Goal: Task Accomplishment & Management: Use online tool/utility

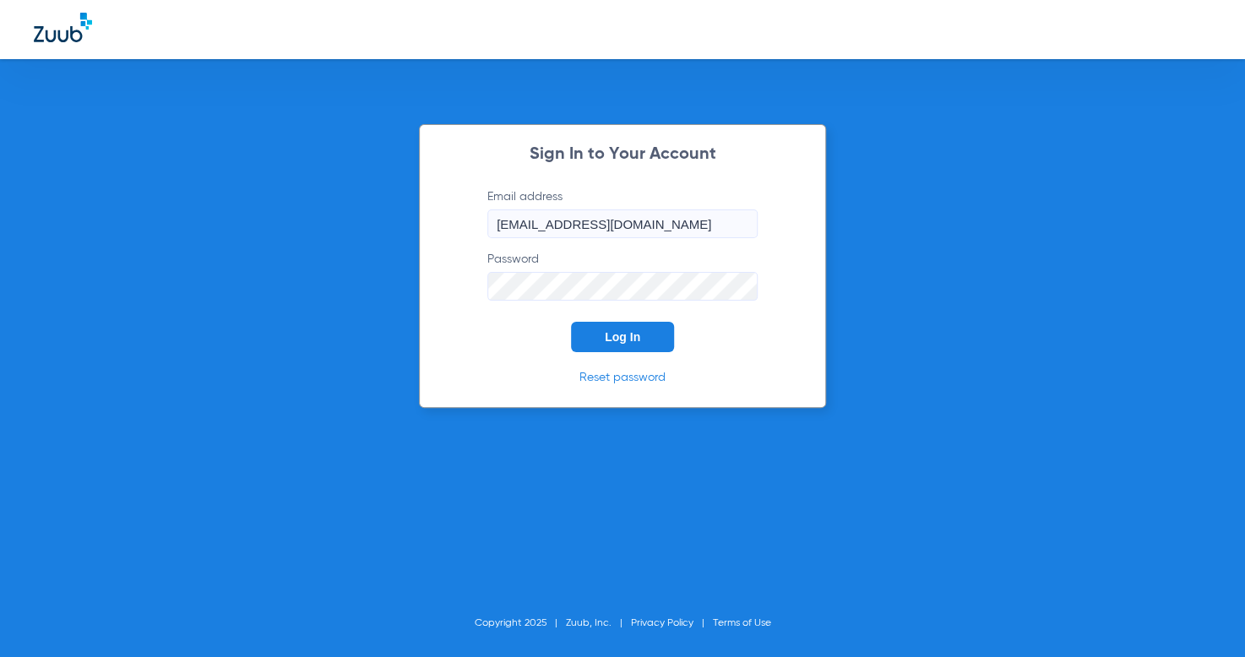
click at [577, 329] on button "Log In" at bounding box center [622, 337] width 103 height 30
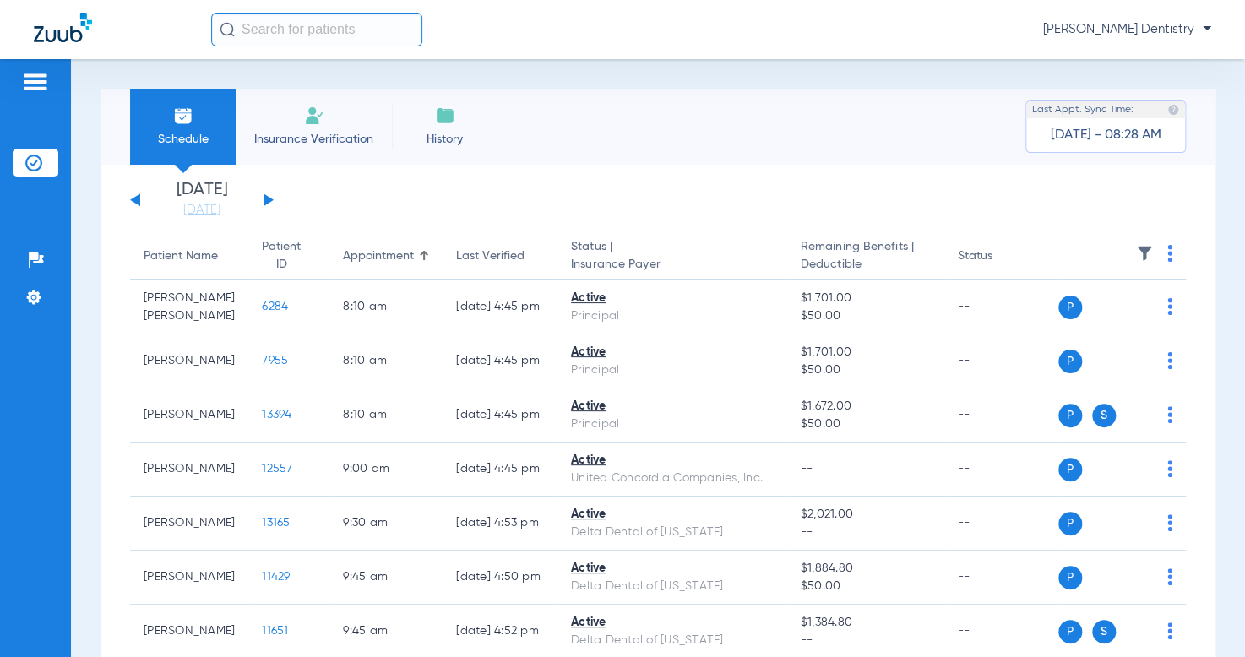
click at [264, 199] on button at bounding box center [269, 199] width 10 height 13
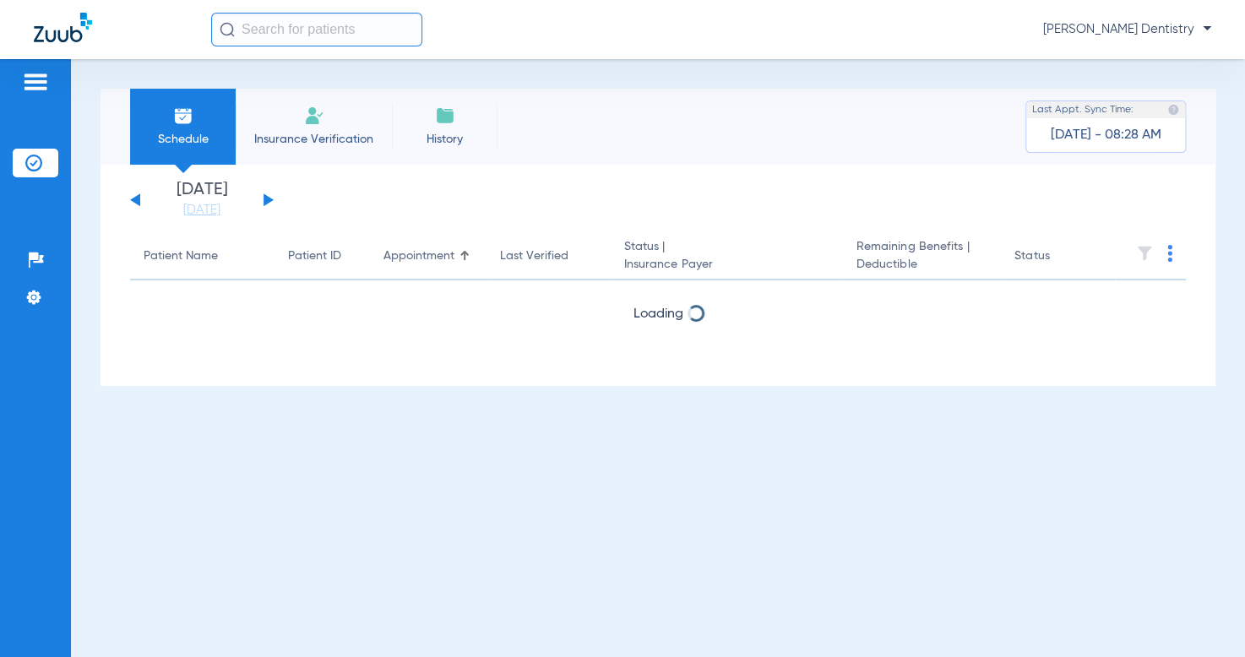
click at [264, 199] on button at bounding box center [269, 199] width 10 height 13
click at [265, 199] on button at bounding box center [269, 199] width 10 height 13
click at [267, 198] on button at bounding box center [269, 199] width 10 height 13
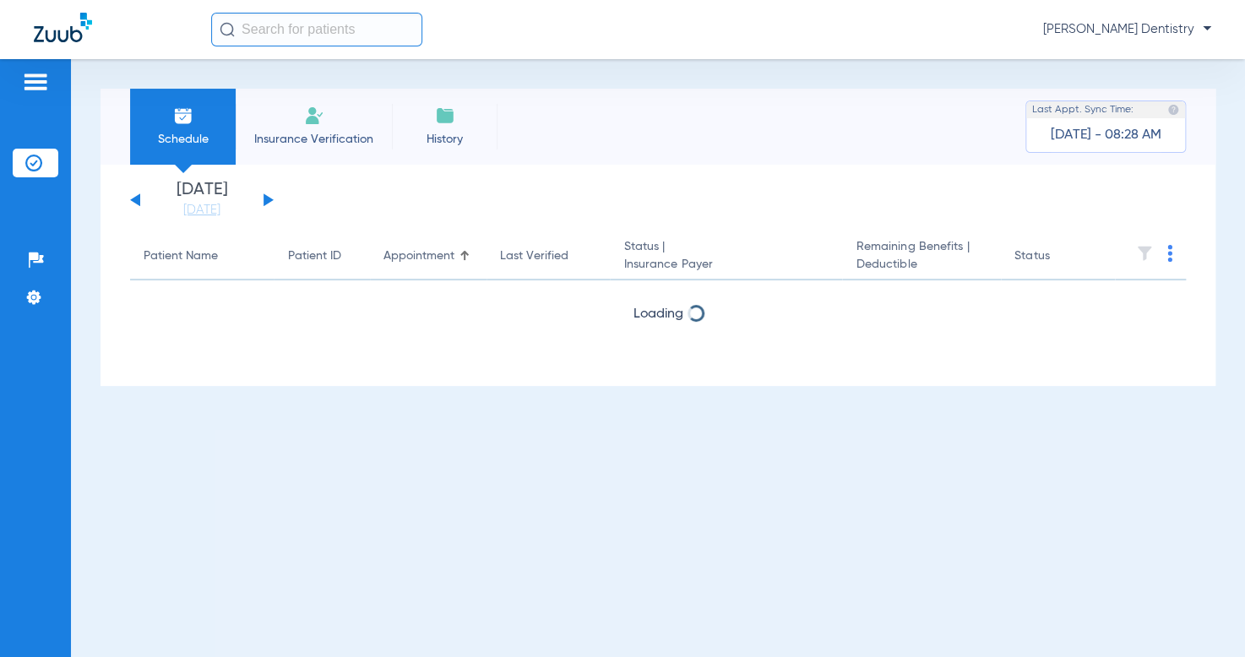
click at [267, 198] on button at bounding box center [269, 199] width 10 height 13
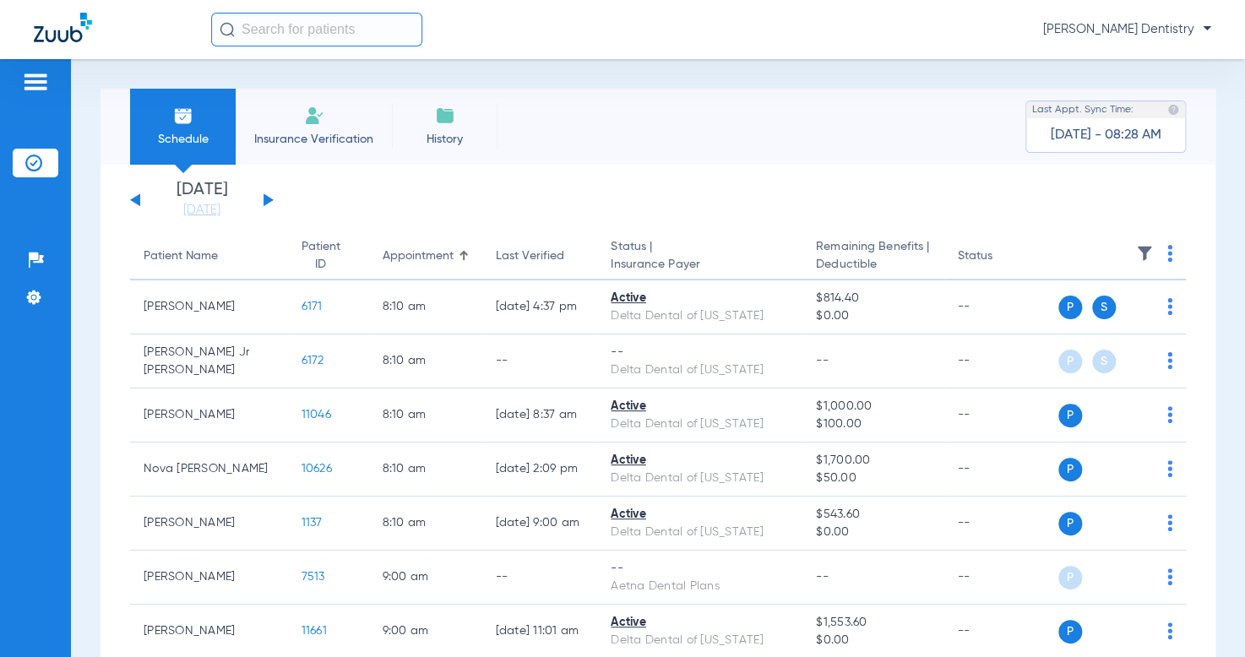
click at [1165, 253] on th at bounding box center [1122, 256] width 128 height 47
click at [1167, 251] on img at bounding box center [1169, 253] width 5 height 17
click at [1102, 321] on span "Verify All" at bounding box center [1093, 321] width 106 height 12
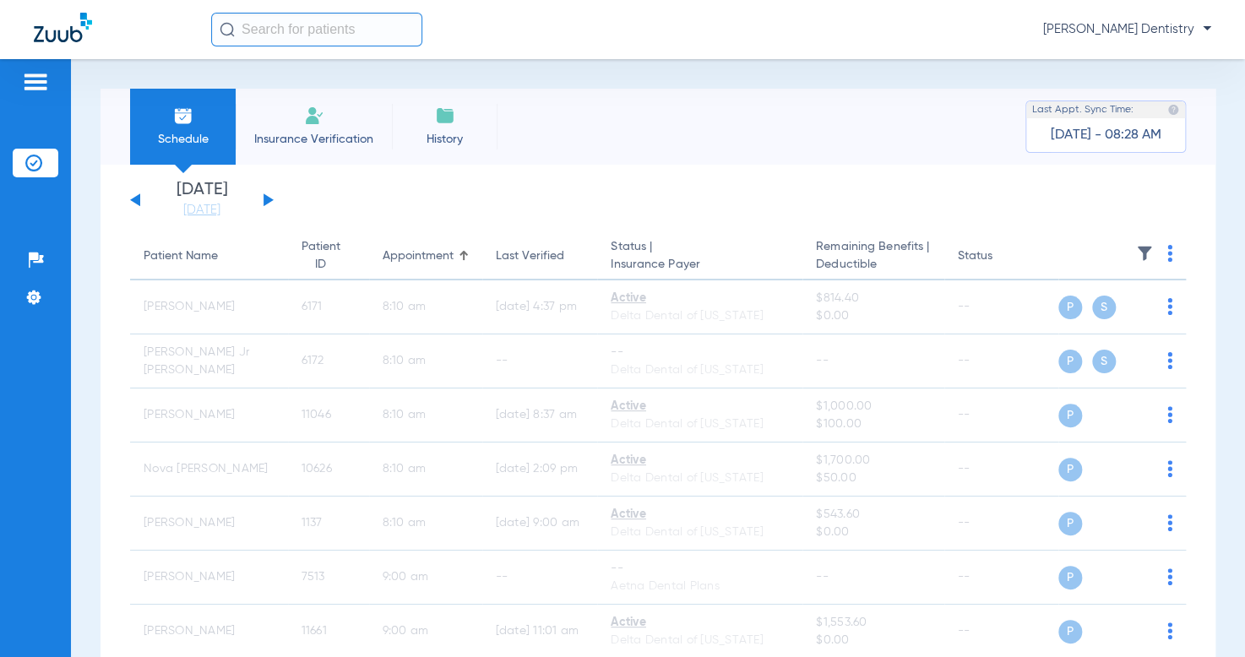
click at [655, 196] on app-single-date-navigator "[DATE] [DATE] [DATE] [DATE] [DATE] [DATE] [DATE] [DATE] [DATE] [DATE] [DATE] [D…" at bounding box center [658, 200] width 1056 height 37
